Goal: Information Seeking & Learning: Learn about a topic

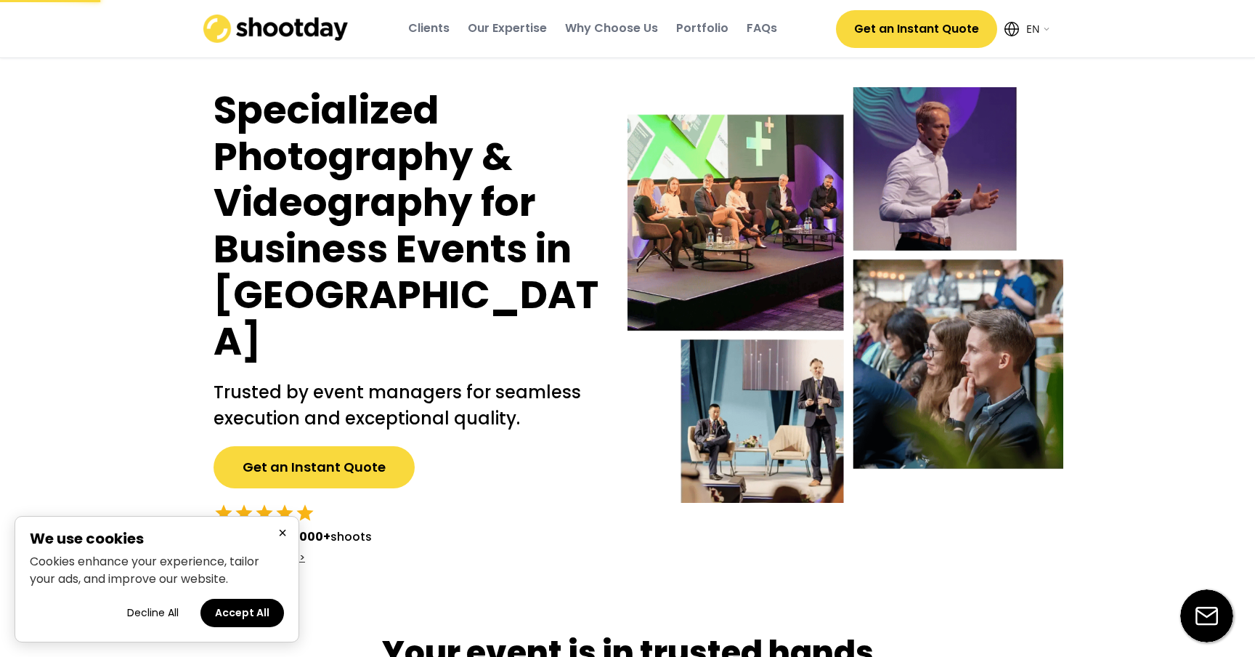
select select ""en""
click at [245, 617] on button "Accept All" at bounding box center [242, 612] width 84 height 28
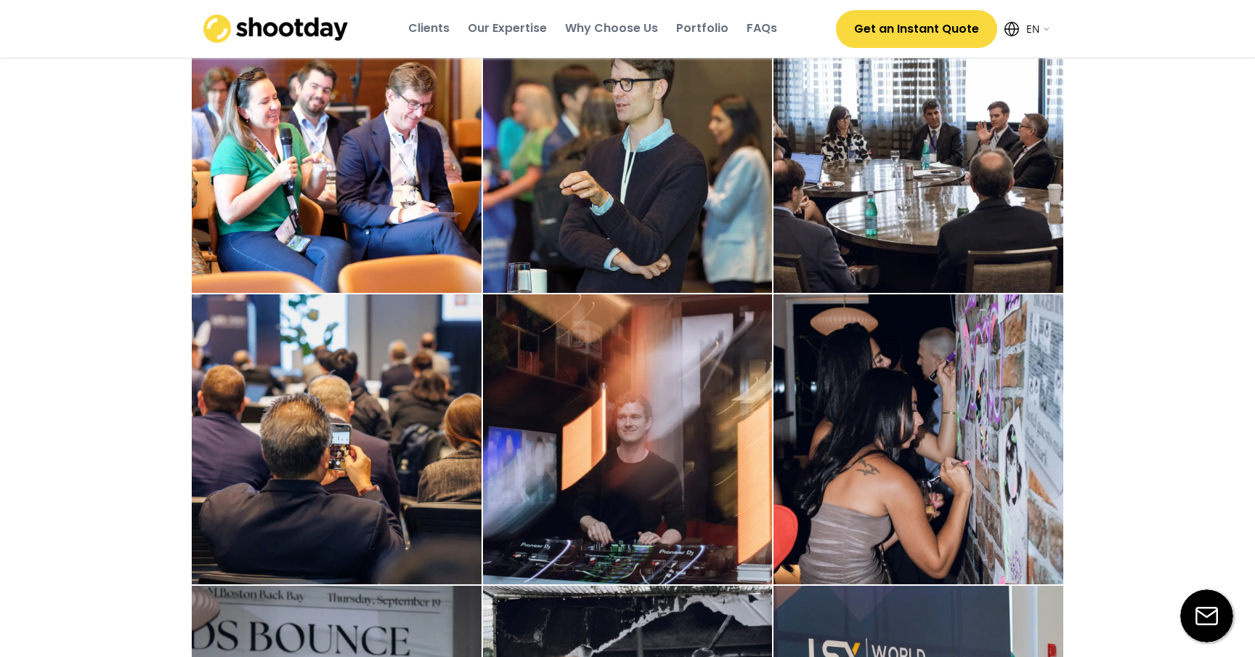
scroll to position [3369, 0]
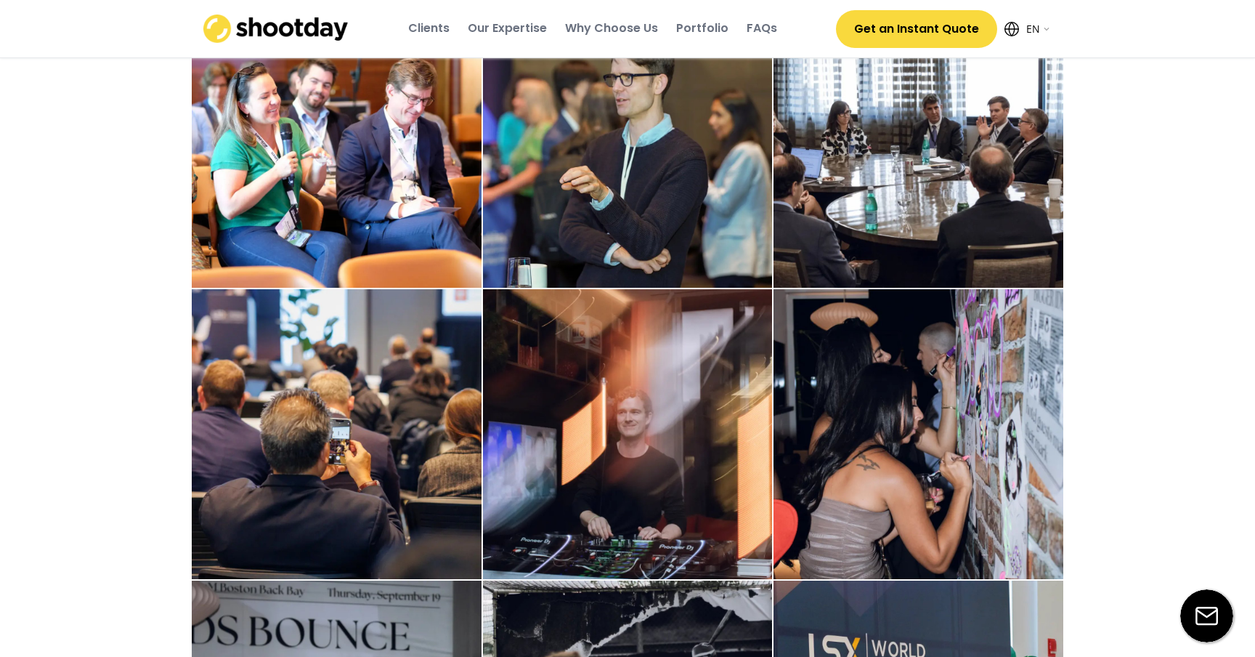
click at [615, 31] on div "Why Choose Us" at bounding box center [611, 28] width 93 height 16
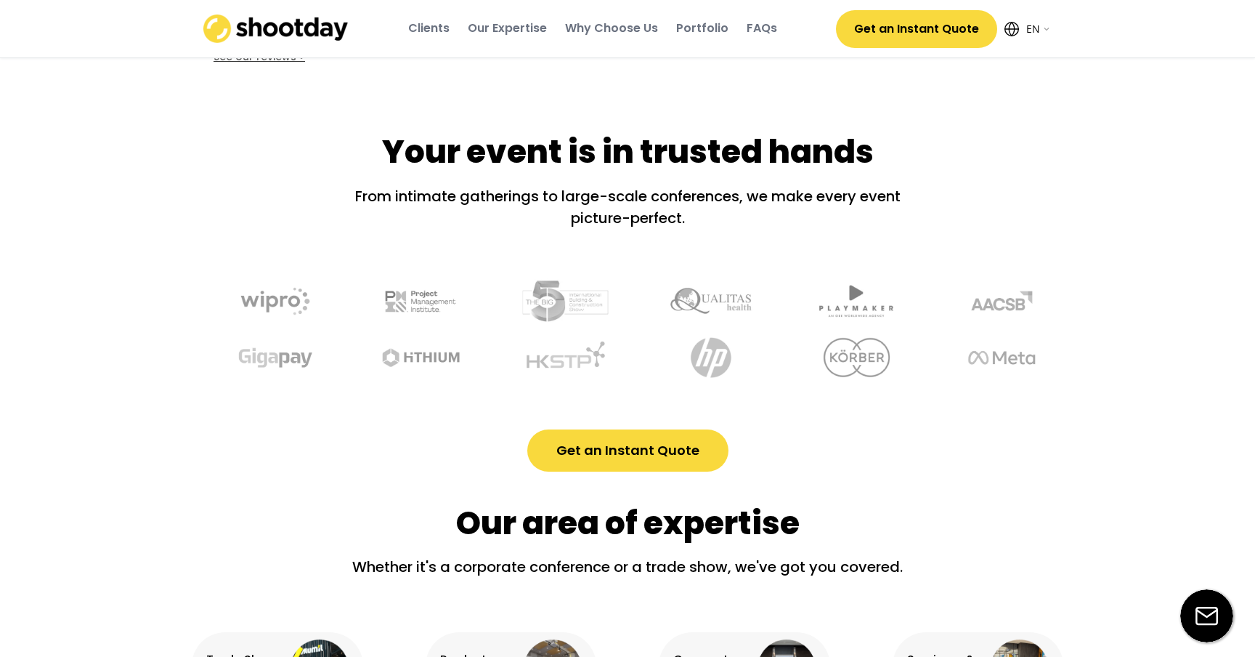
scroll to position [0, 0]
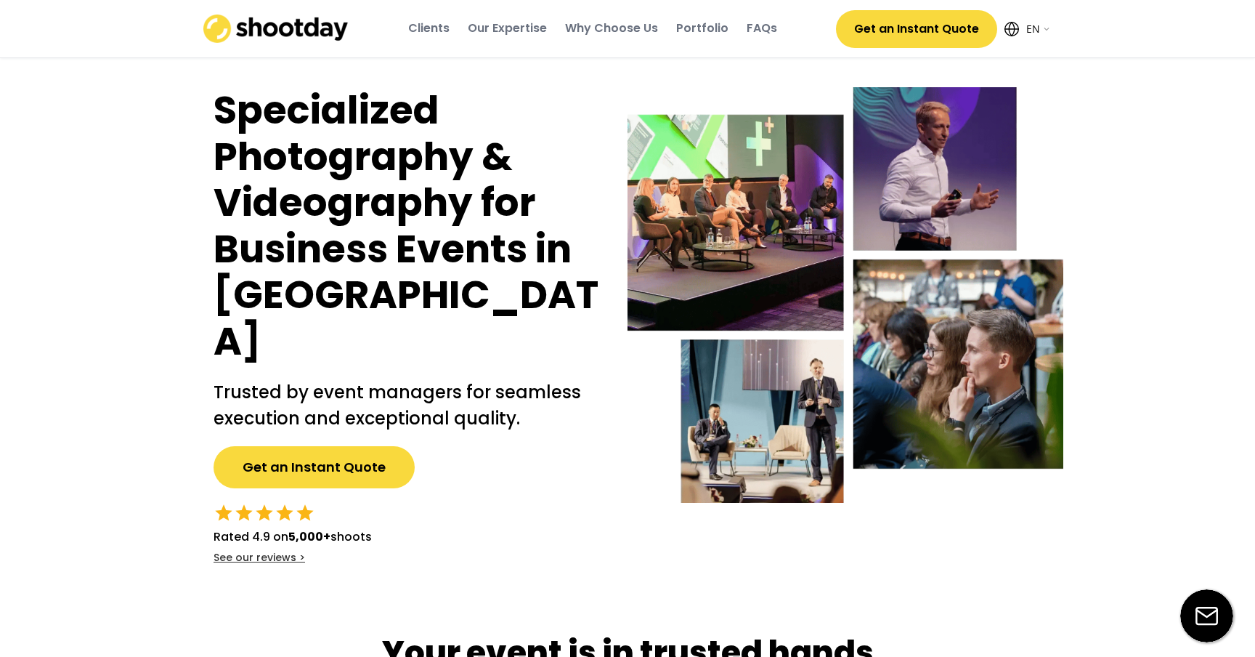
click at [699, 40] on div "Portfolio" at bounding box center [702, 28] width 52 height 39
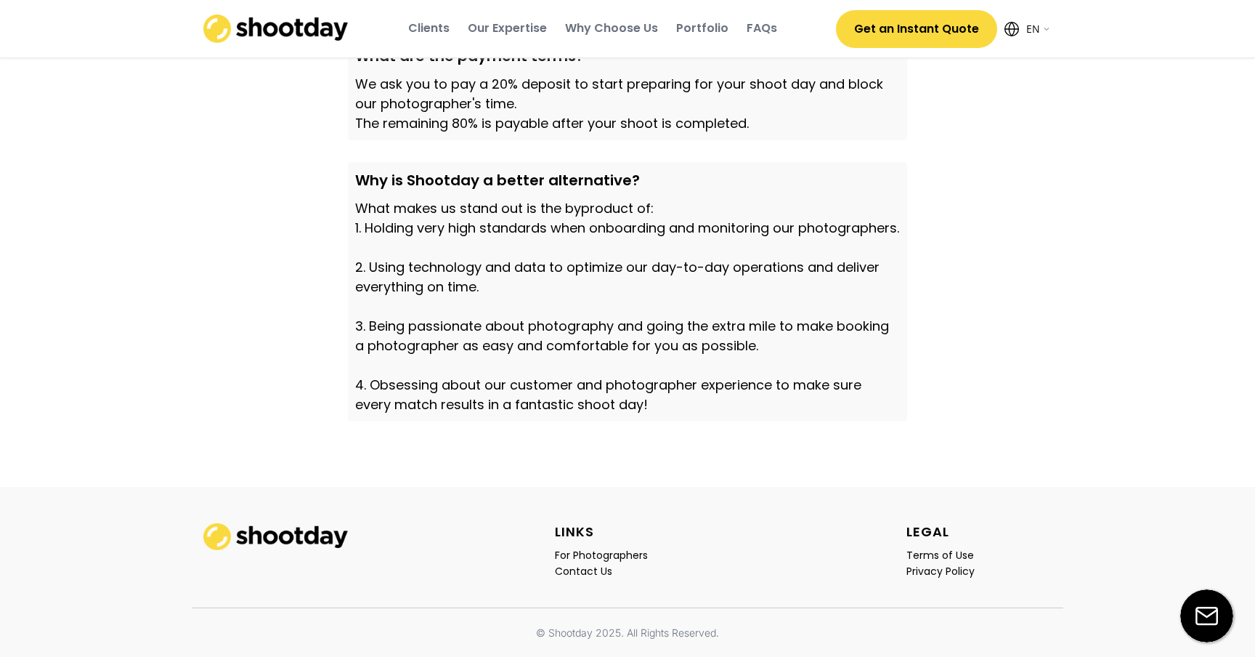
scroll to position [5007, 0]
click at [602, 556] on div "For Photographers" at bounding box center [601, 554] width 93 height 13
